Goal: Navigation & Orientation: Find specific page/section

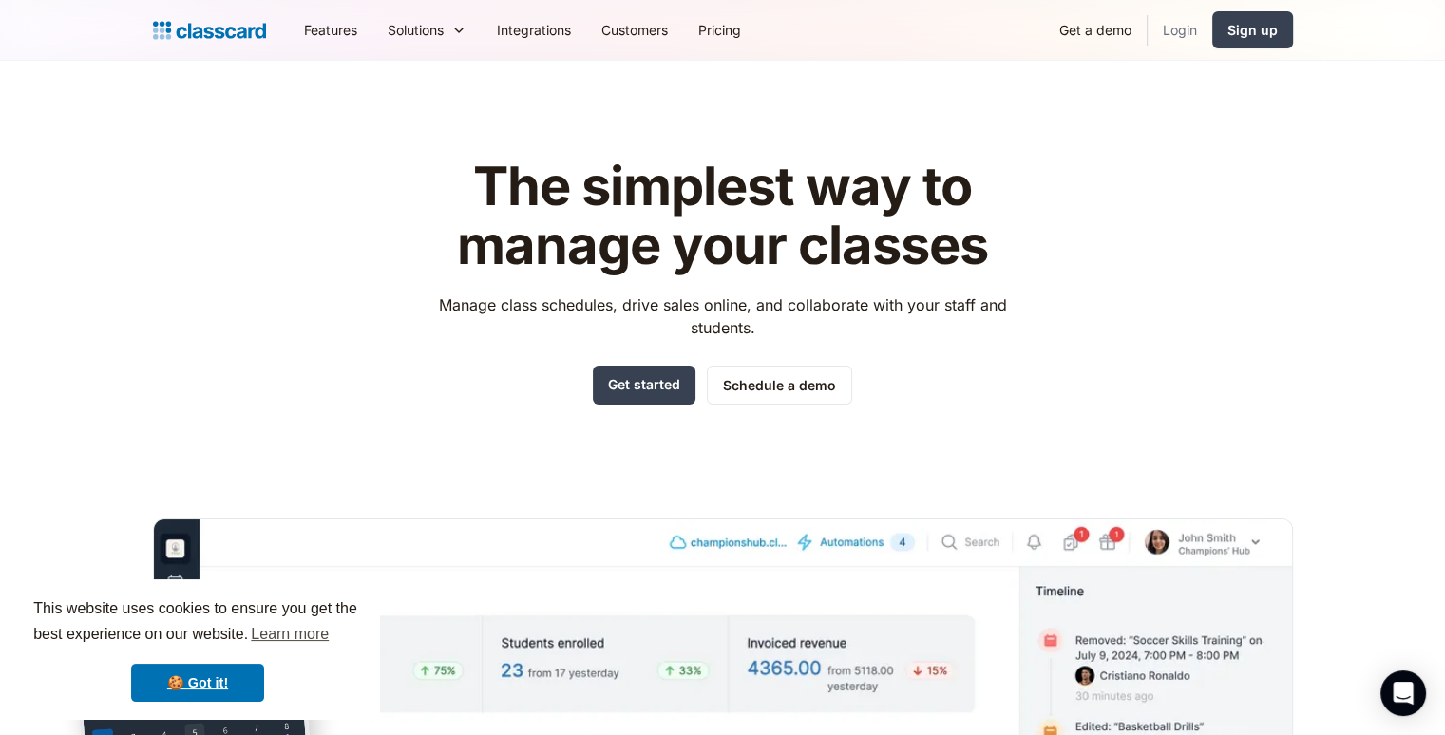
click at [1186, 16] on link "Login" at bounding box center [1179, 30] width 65 height 43
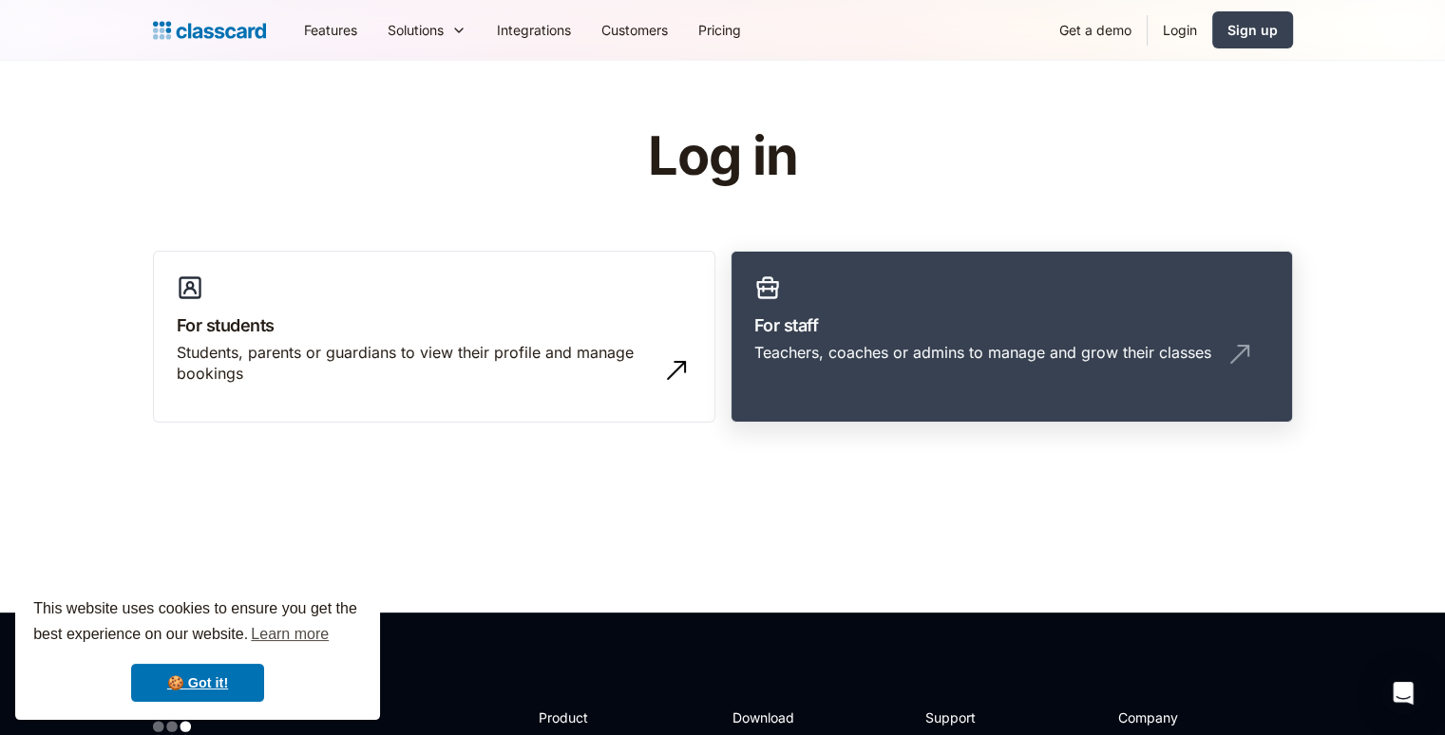
click at [829, 332] on h3 "For staff" at bounding box center [1011, 326] width 515 height 26
